Goal: Find specific page/section: Find specific page/section

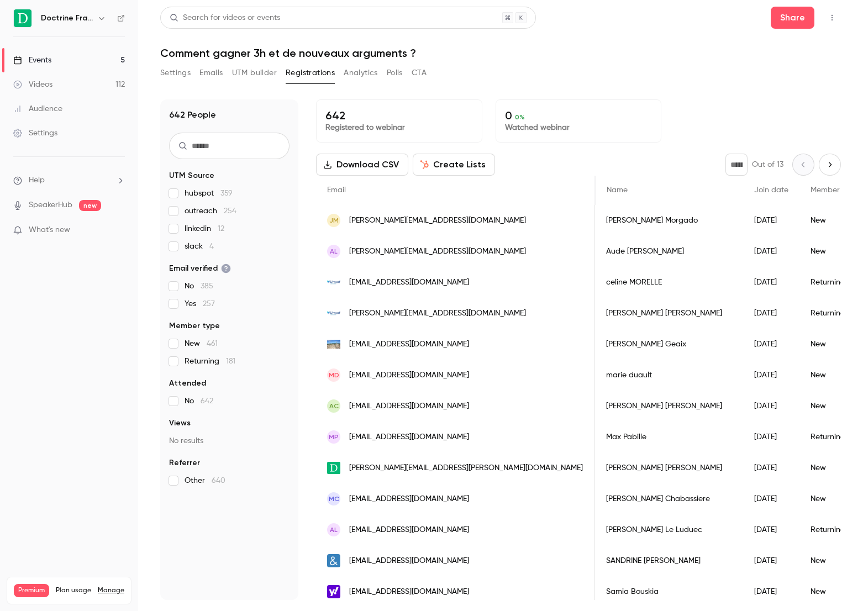
scroll to position [0, 1665]
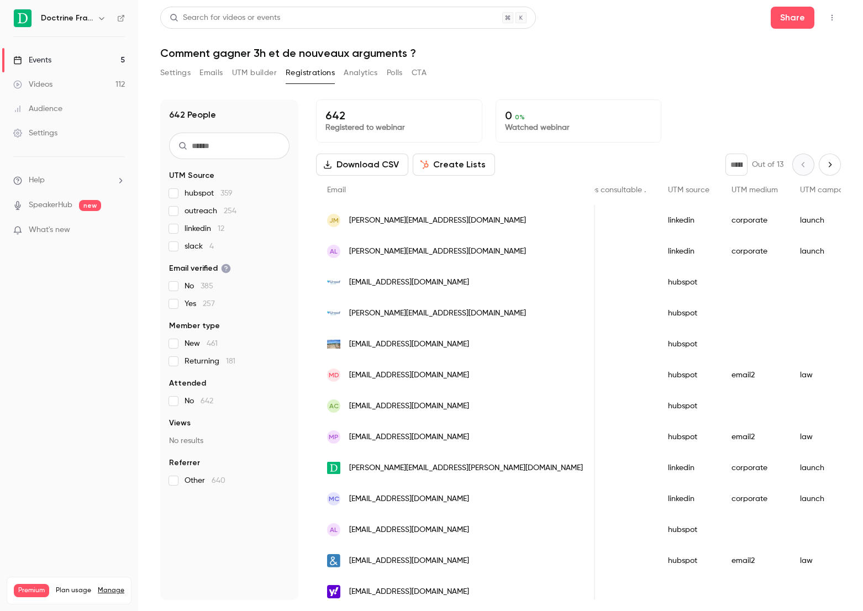
click at [178, 67] on button "Settings" at bounding box center [175, 73] width 30 height 18
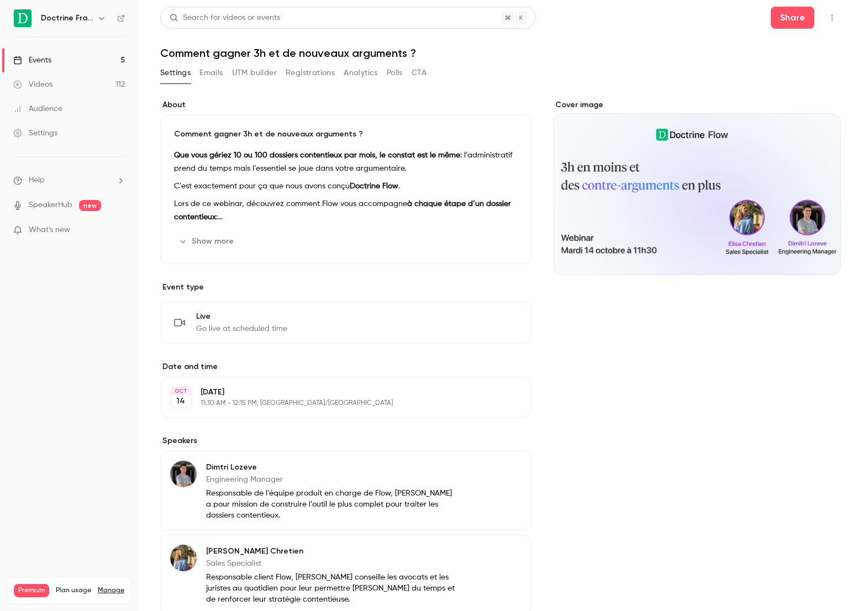
click at [82, 68] on link "Events 5" at bounding box center [69, 60] width 138 height 24
